Goal: Task Accomplishment & Management: Manage account settings

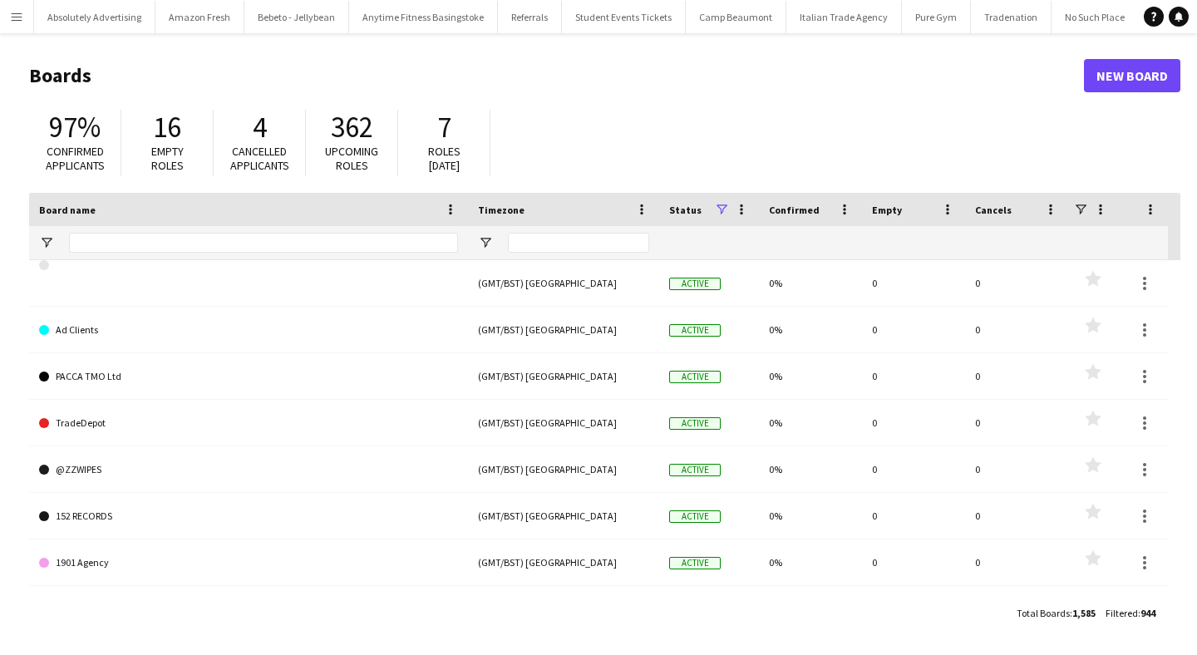
click at [14, 23] on button "Menu" at bounding box center [16, 16] width 33 height 33
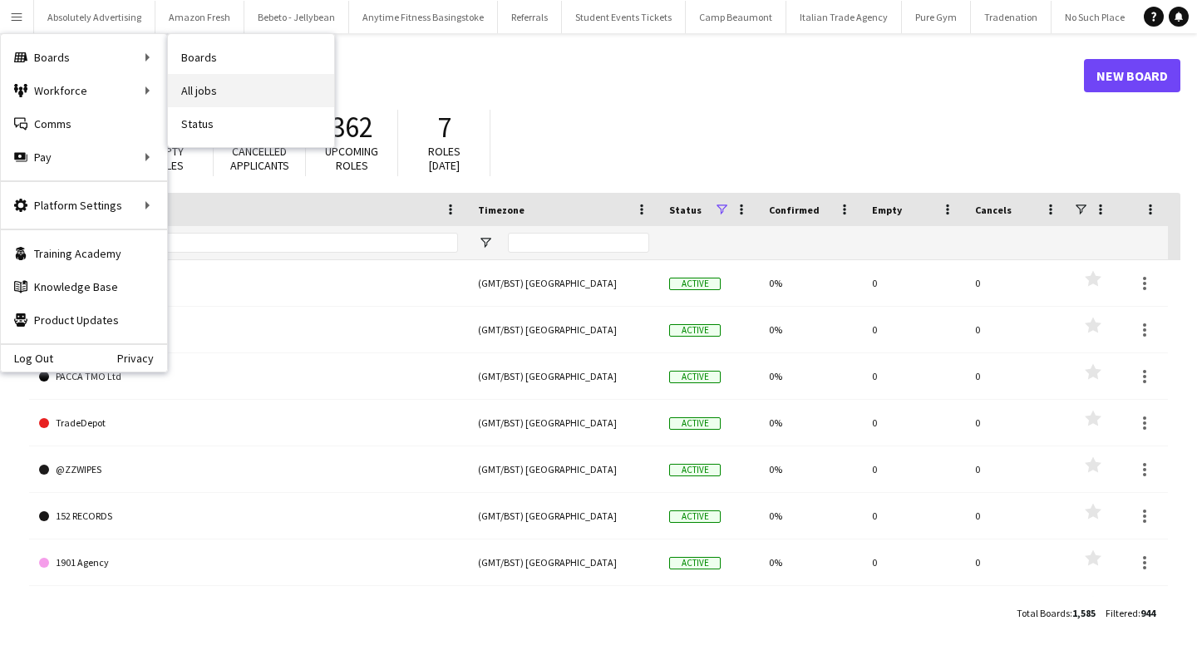
click at [230, 85] on link "All jobs" at bounding box center [251, 90] width 166 height 33
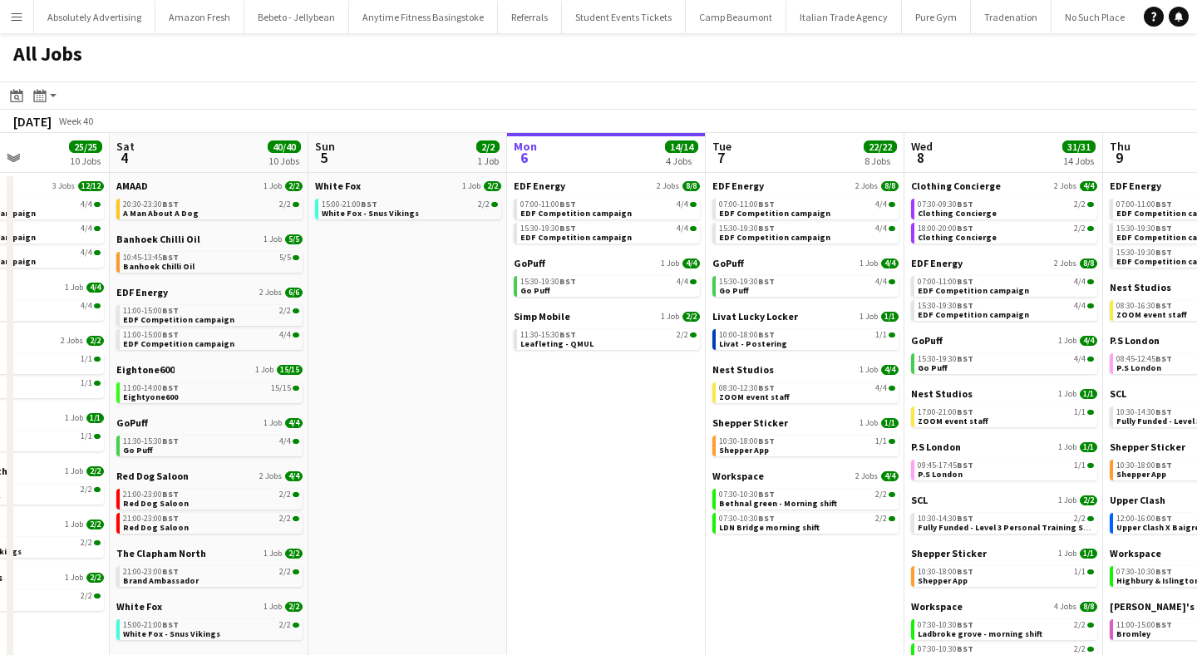
scroll to position [0, 447]
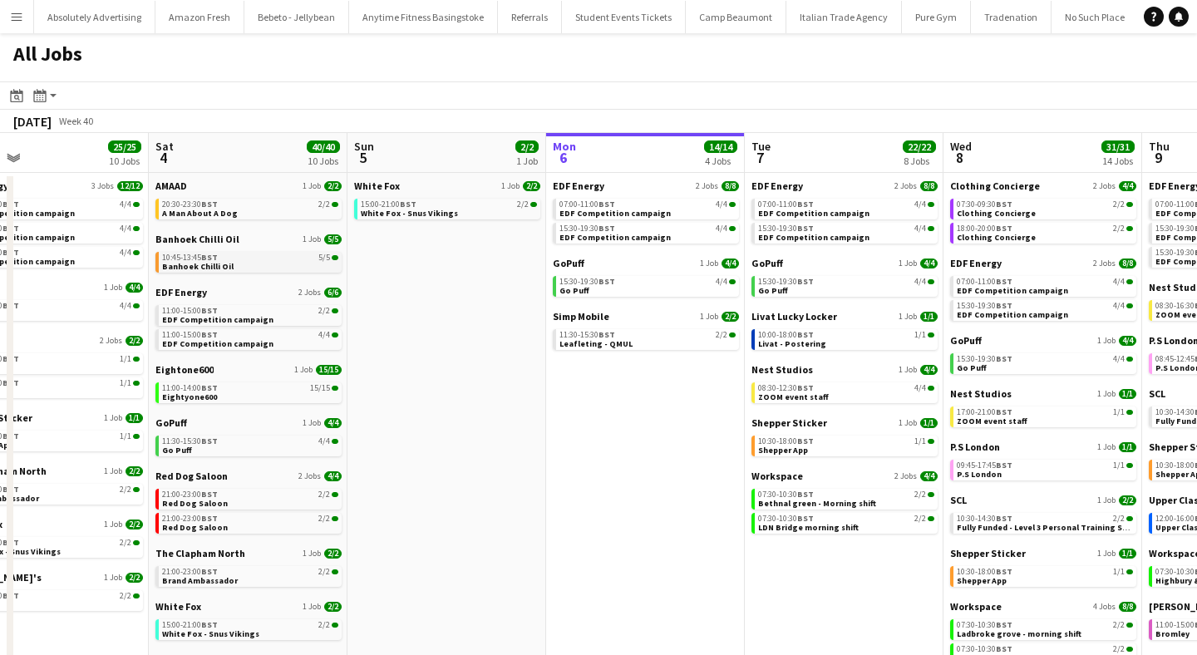
click at [205, 262] on span "Banhoek Chilli Oil" at bounding box center [197, 266] width 71 height 11
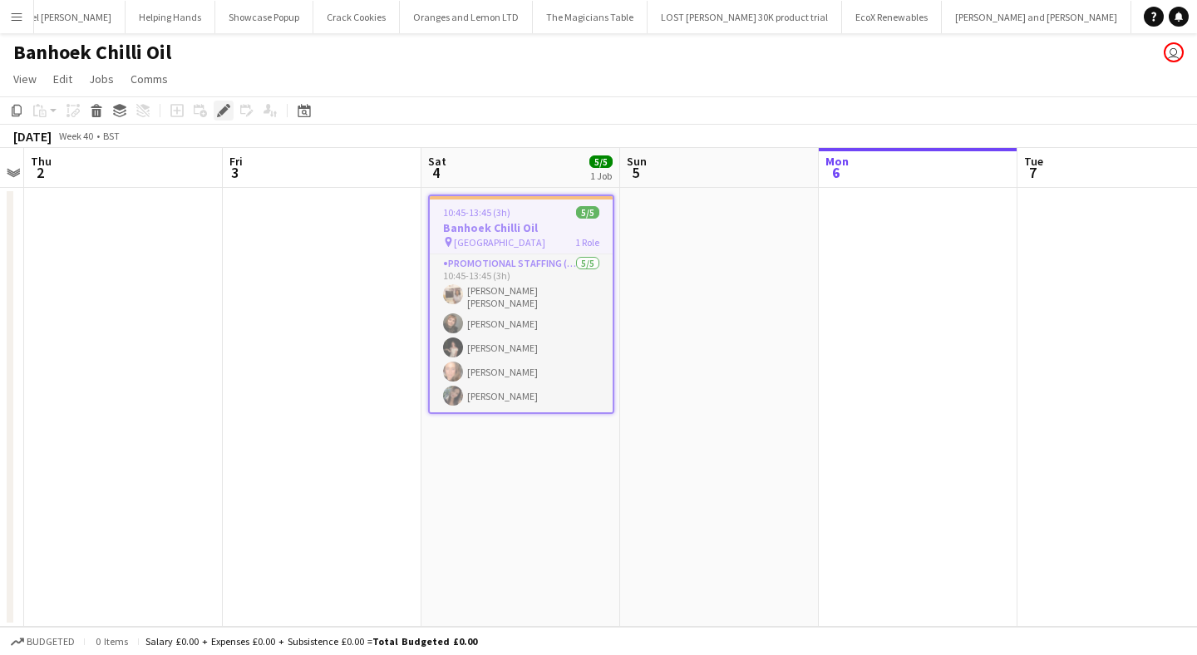
scroll to position [0, 60219]
click at [224, 112] on icon at bounding box center [223, 110] width 9 height 9
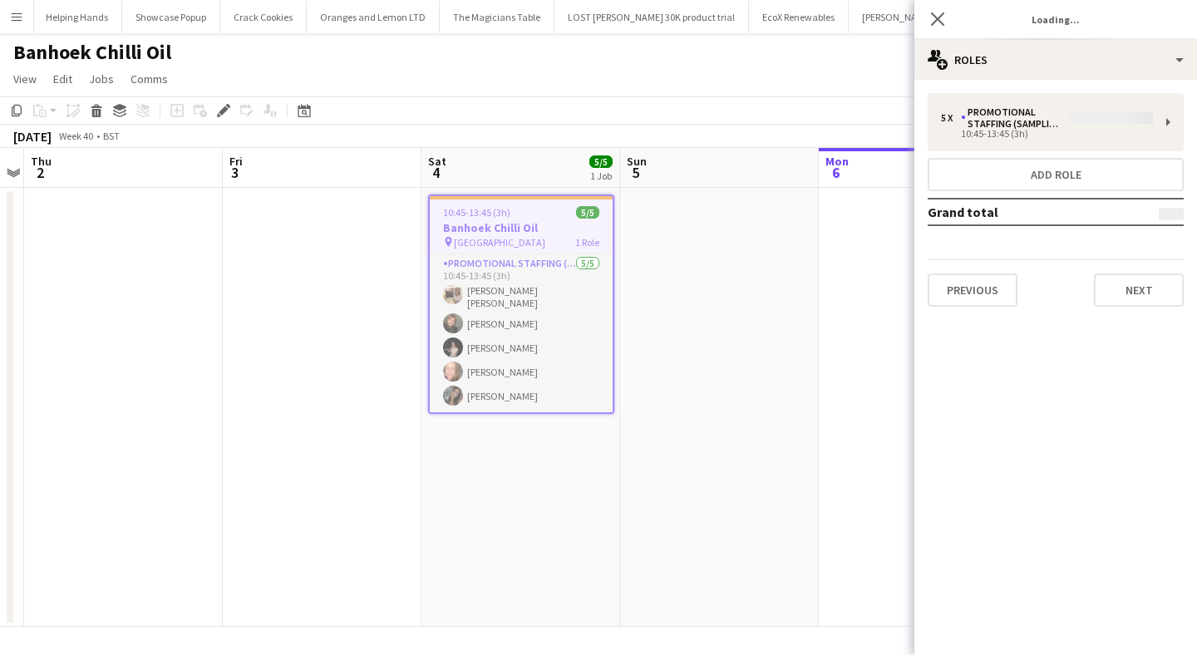
type input "**********"
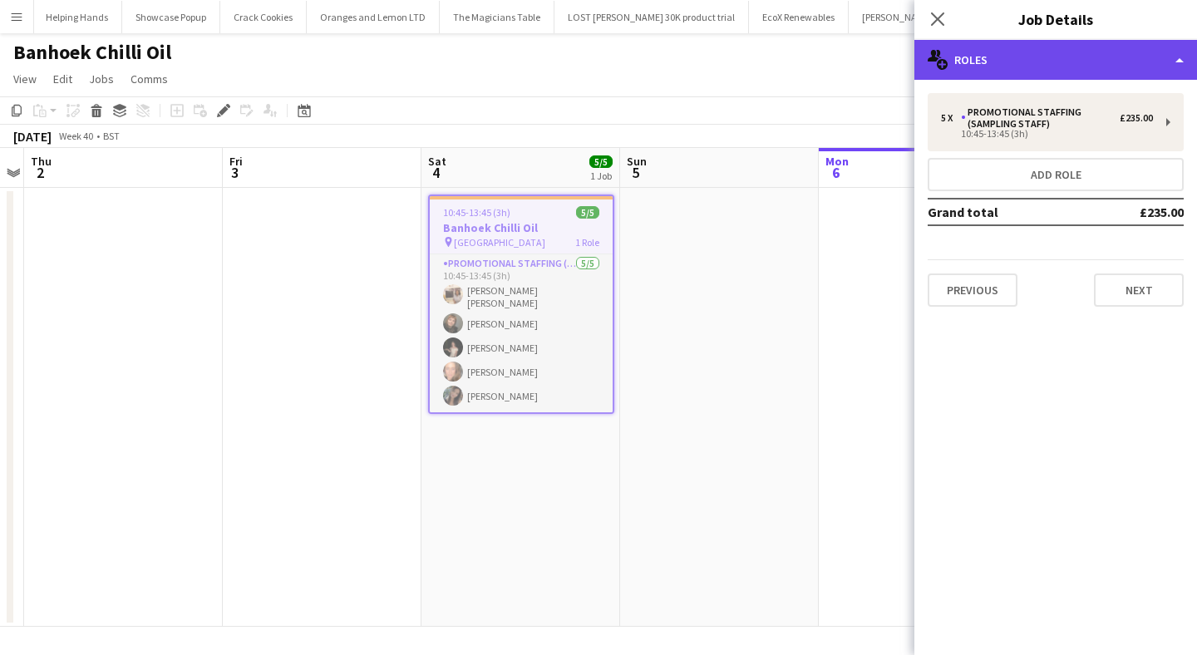
click at [1050, 68] on div "multiple-users-add Roles" at bounding box center [1056, 60] width 283 height 40
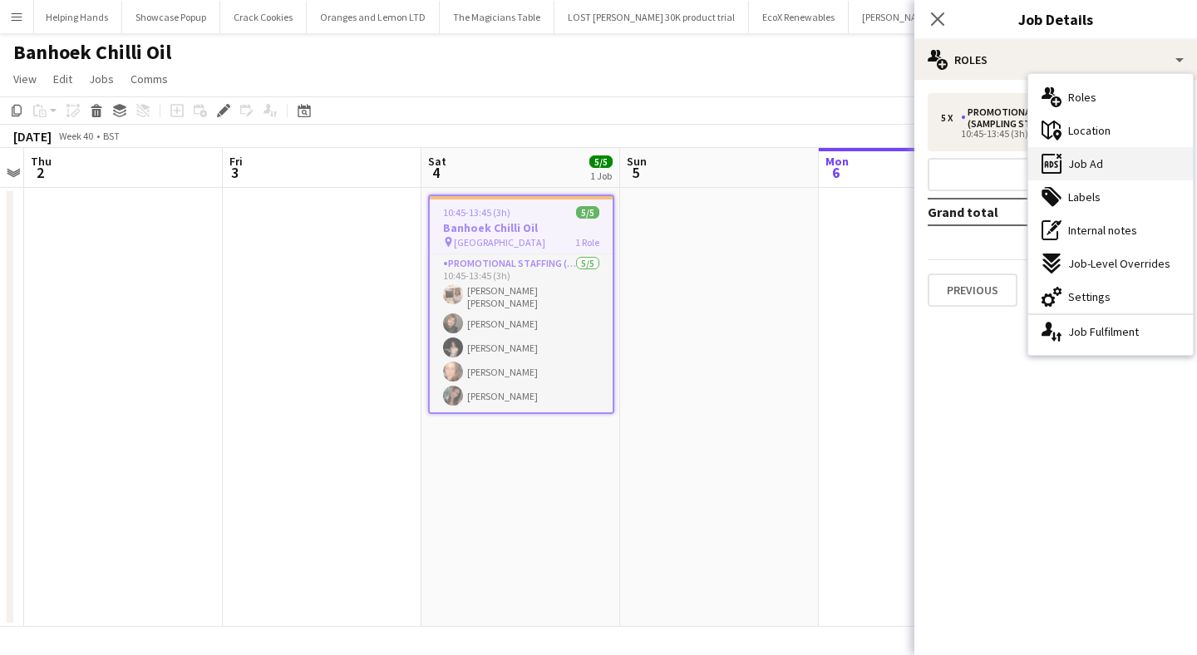
click at [1107, 161] on div "ads-window Job Ad" at bounding box center [1110, 163] width 165 height 33
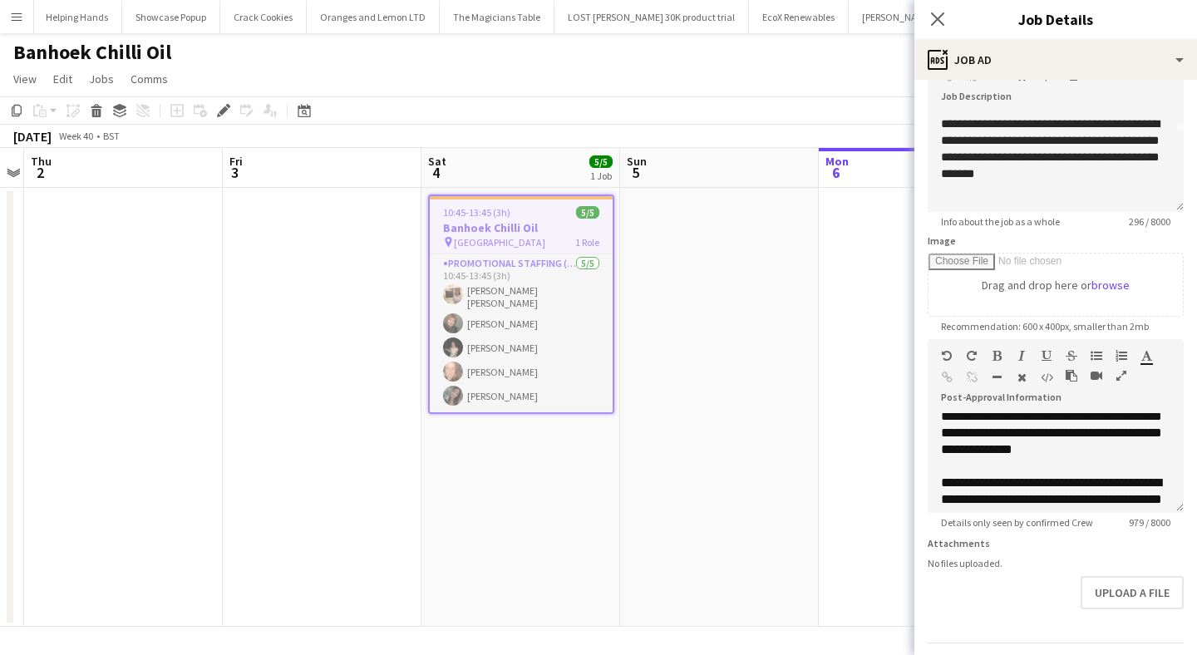
scroll to position [396, 0]
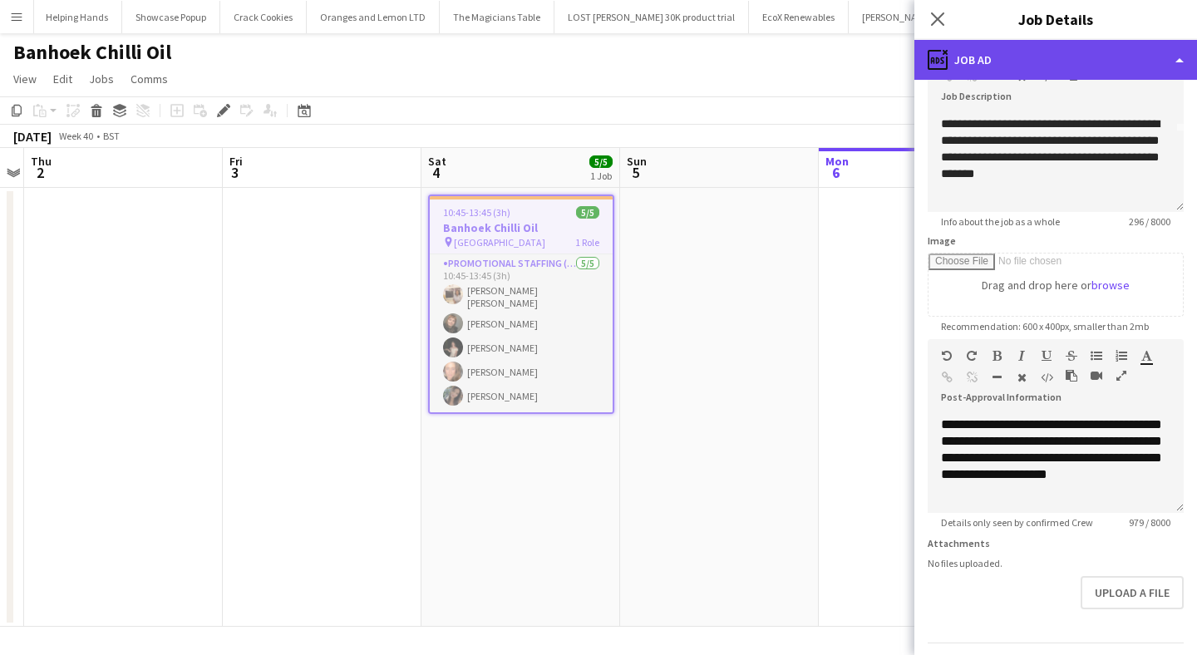
click at [1043, 47] on div "ads-window Job Ad" at bounding box center [1056, 60] width 283 height 40
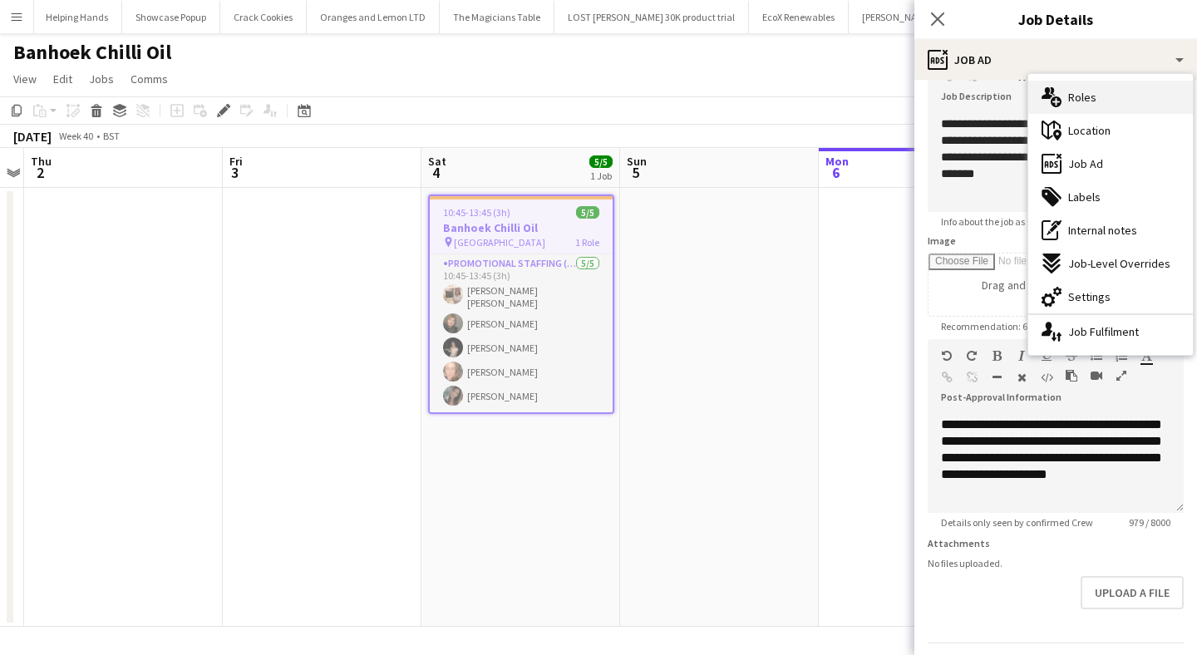
click at [1076, 81] on div "multiple-users-add Roles" at bounding box center [1110, 97] width 165 height 33
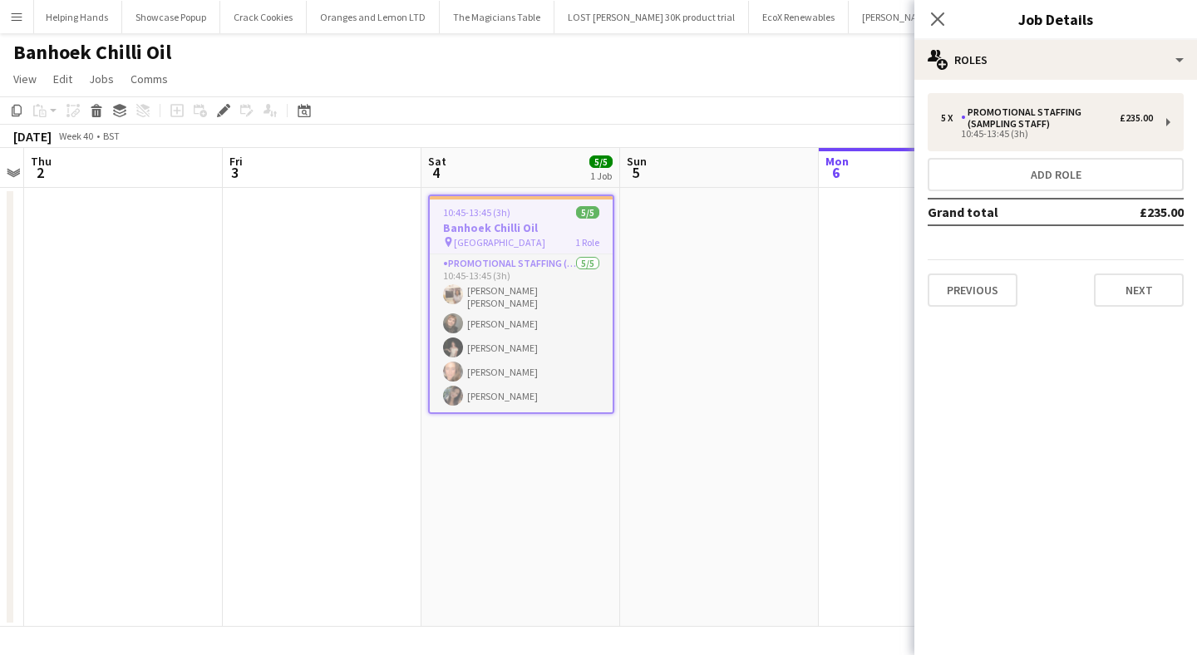
scroll to position [0, 0]
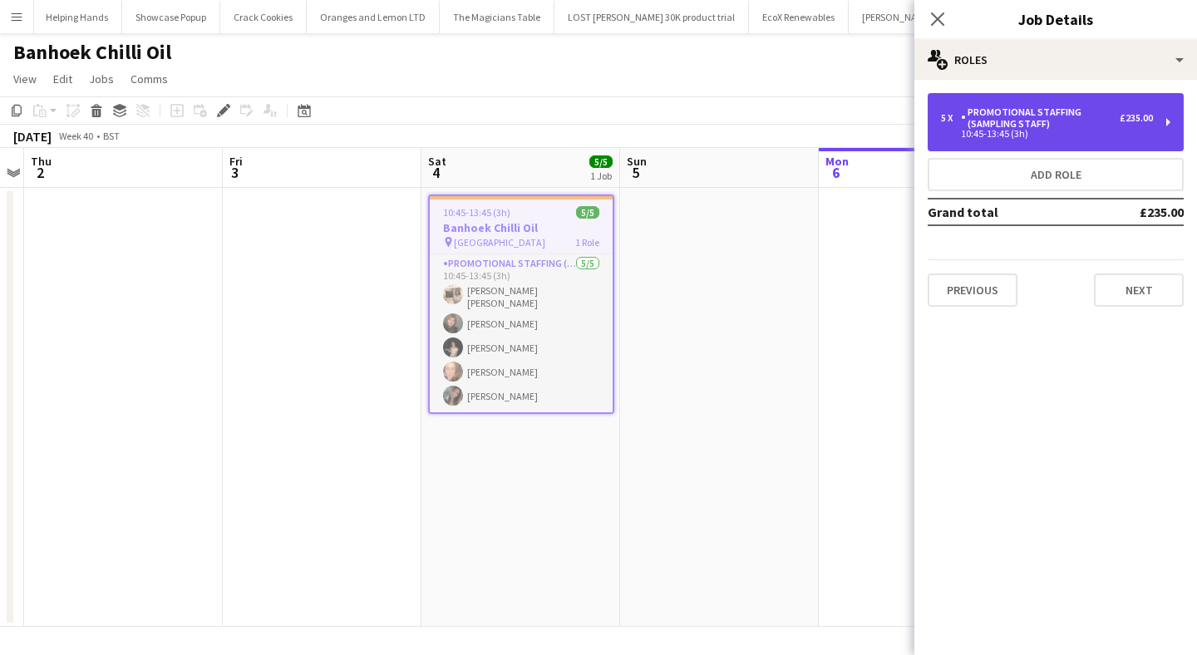
click at [1049, 126] on div "Promotional Staffing (Sampling Staff)" at bounding box center [1040, 117] width 159 height 23
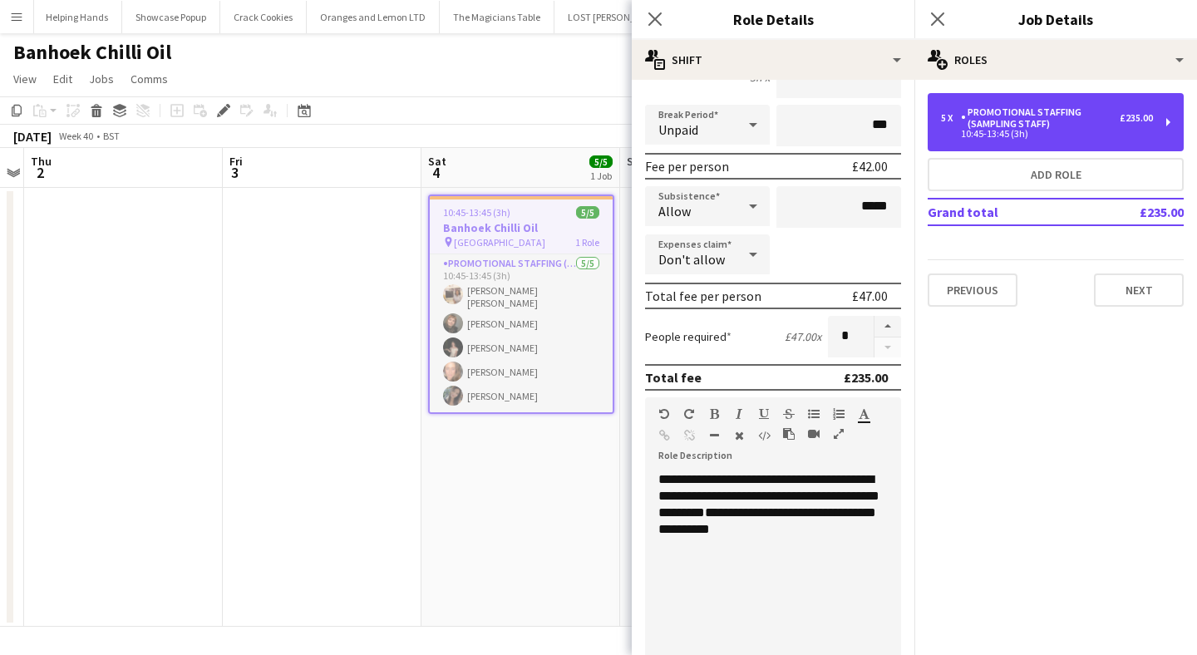
scroll to position [276, 0]
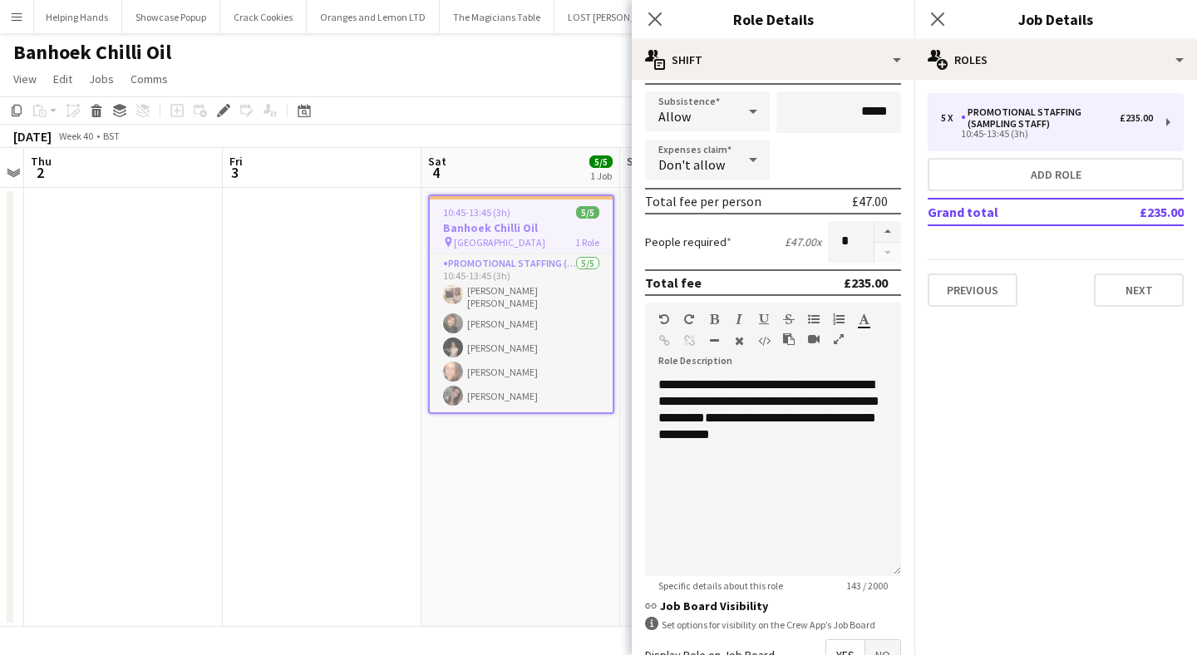
click at [495, 508] on app-date-cell "10:45-13:45 (3h) 5/5 Banhoek Chilli Oil pin Harlequins stadium 1 Role Promotion…" at bounding box center [521, 407] width 199 height 439
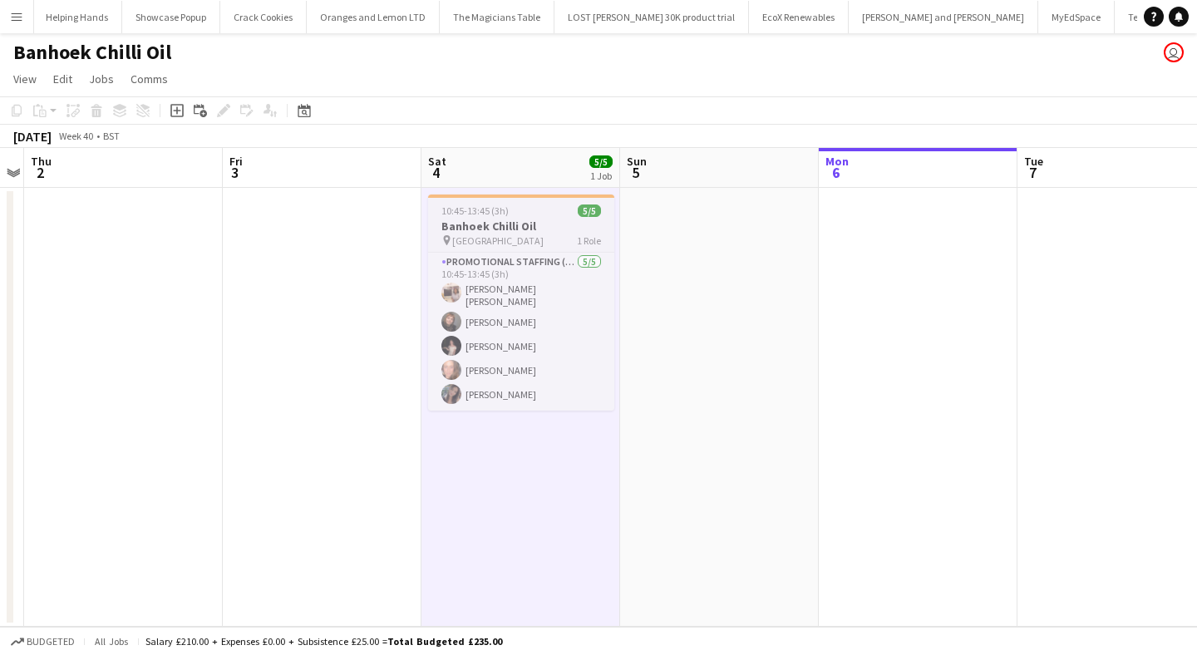
click at [467, 197] on div at bounding box center [521, 196] width 186 height 3
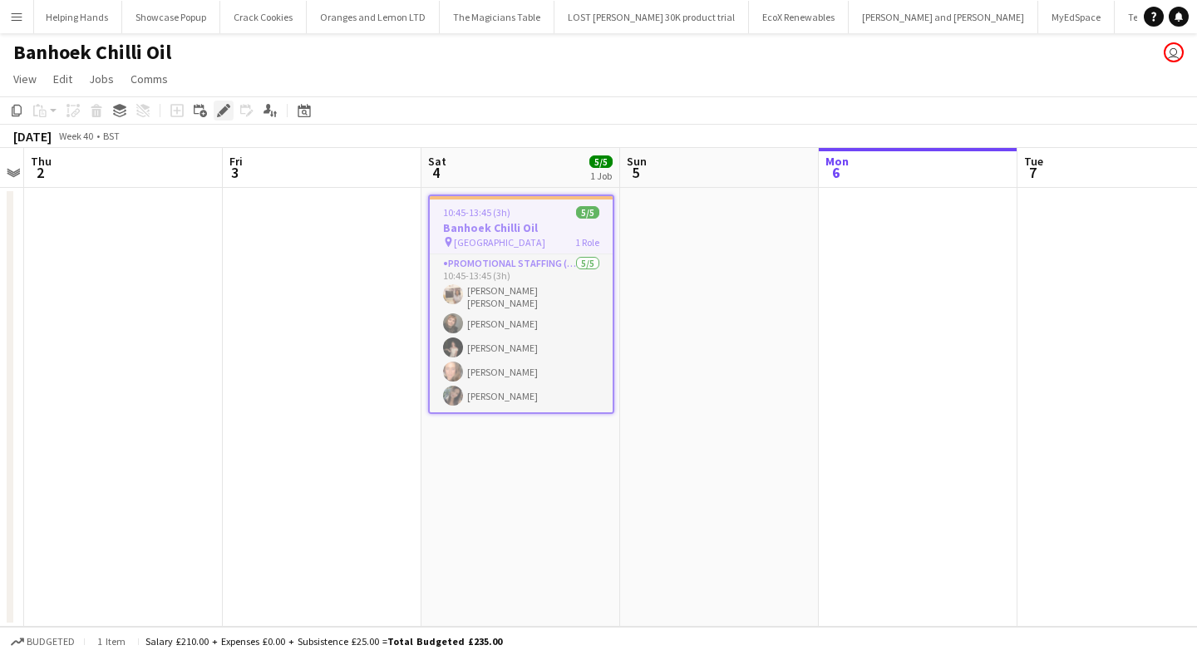
click at [231, 113] on div "Edit" at bounding box center [224, 111] width 20 height 20
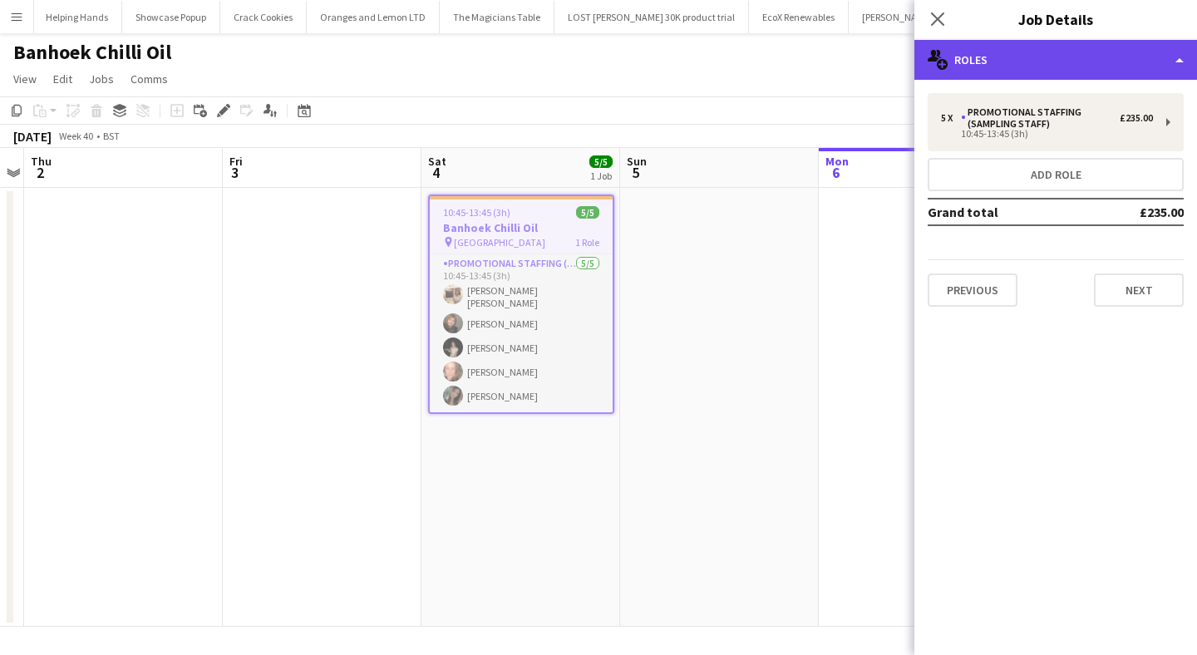
click at [982, 56] on div "multiple-users-add Roles" at bounding box center [1056, 60] width 283 height 40
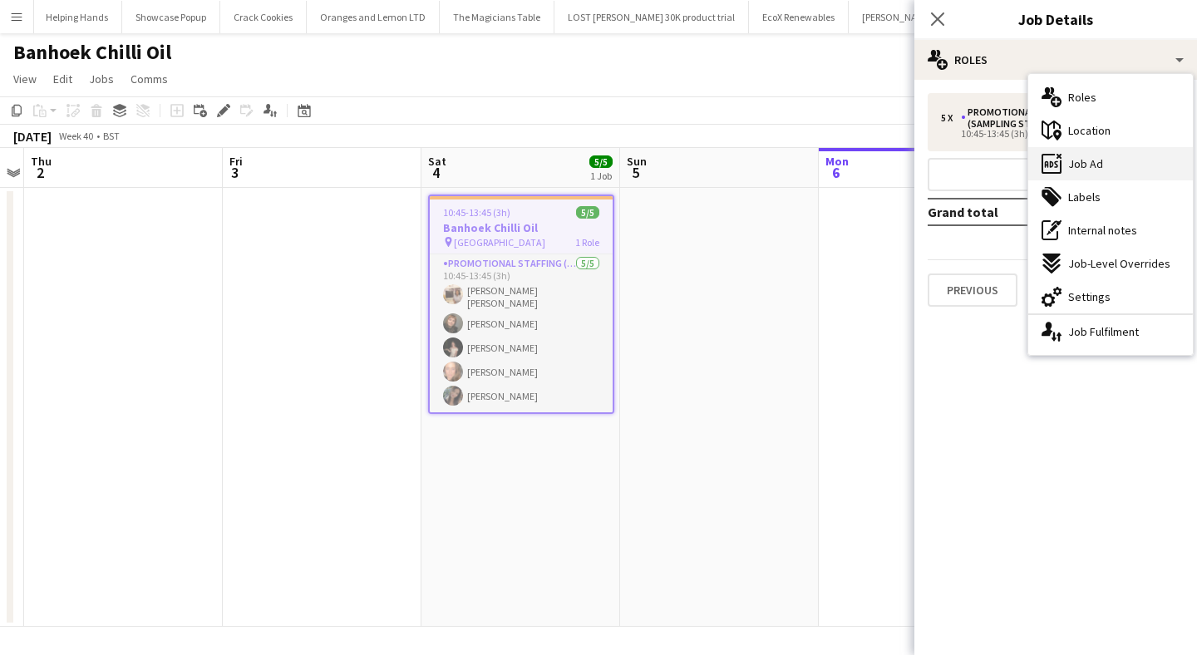
click at [1072, 158] on span "Job Ad" at bounding box center [1085, 163] width 35 height 15
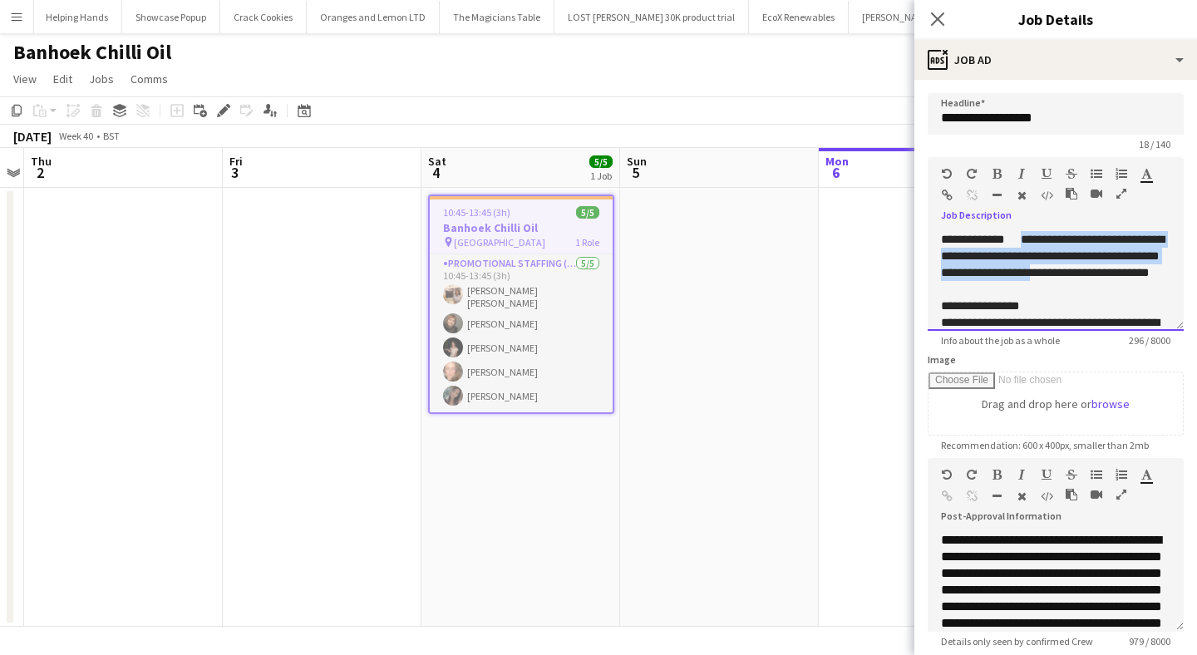
drag, startPoint x: 1028, startPoint y: 239, endPoint x: 1146, endPoint y: 269, distance: 122.0
click at [1146, 269] on span "**********" at bounding box center [1053, 256] width 224 height 45
copy span "**********"
